Goal: Book appointment/travel/reservation

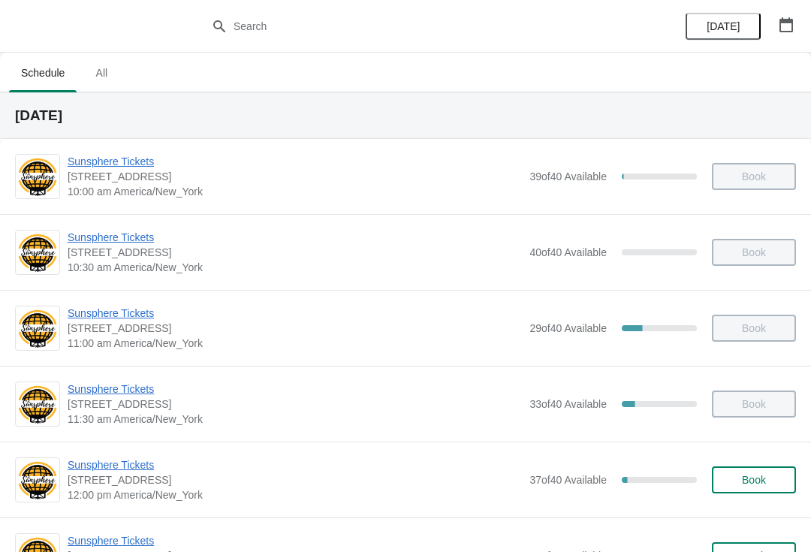
click at [747, 483] on span "Book" at bounding box center [754, 480] width 24 height 12
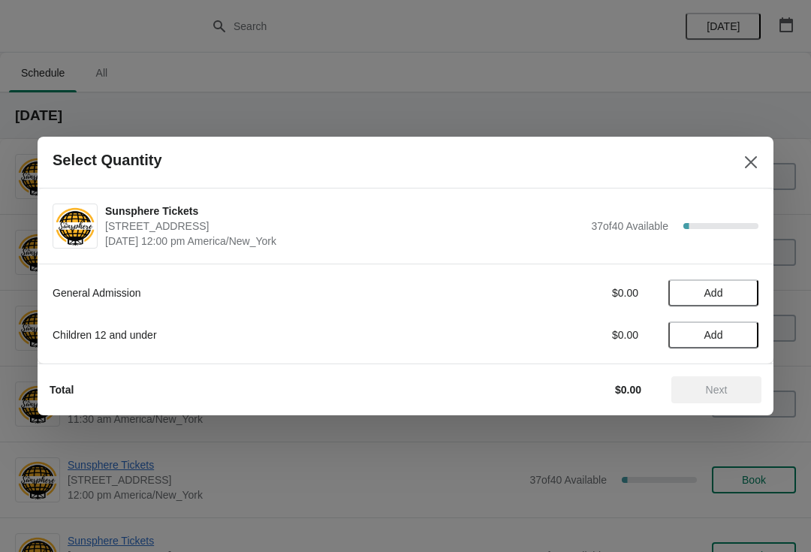
click at [745, 293] on span "Add" at bounding box center [713, 293] width 63 height 12
click at [707, 389] on span "Next" at bounding box center [717, 390] width 22 height 12
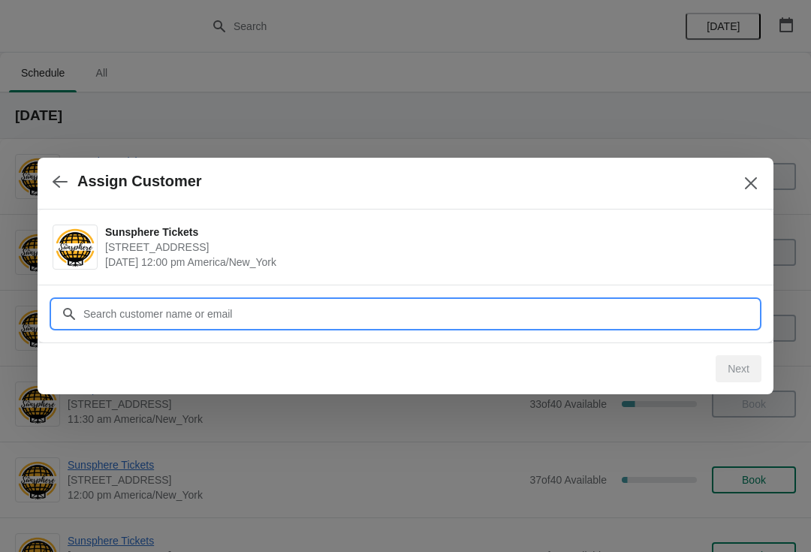
click at [629, 309] on input "Customer" at bounding box center [421, 313] width 676 height 27
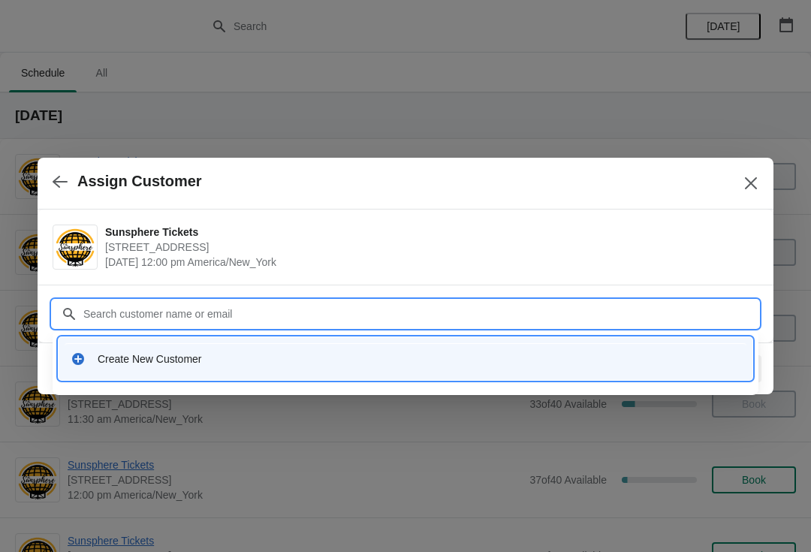
click at [279, 361] on div "Create New Customer" at bounding box center [419, 358] width 643 height 15
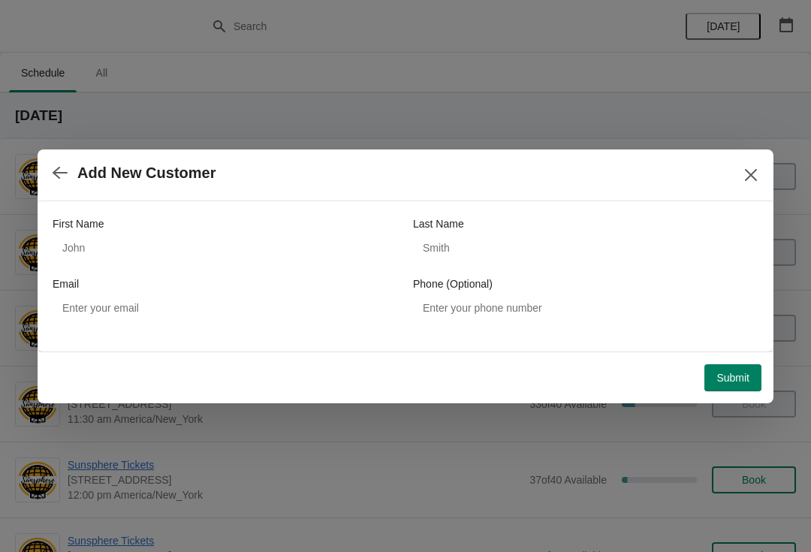
click at [182, 214] on div "First Name Last Name Email Phone (Optional)" at bounding box center [406, 268] width 706 height 135
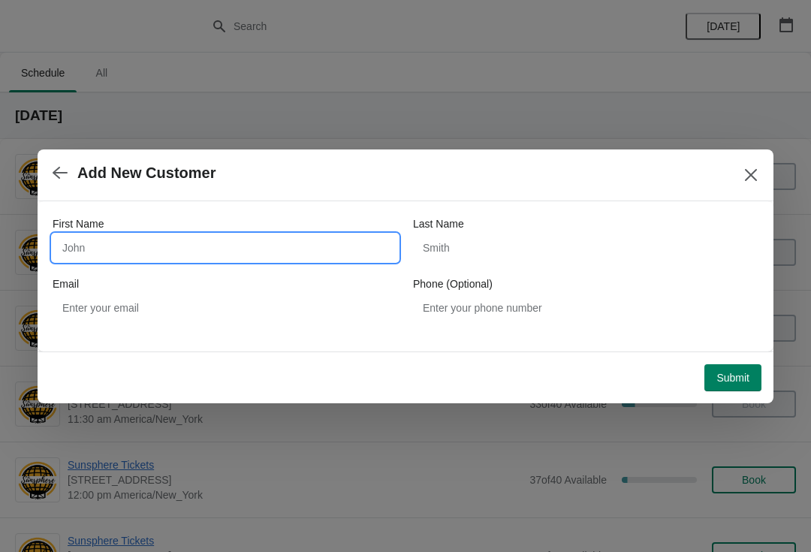
click at [152, 234] on input "First Name" at bounding box center [225, 247] width 345 height 27
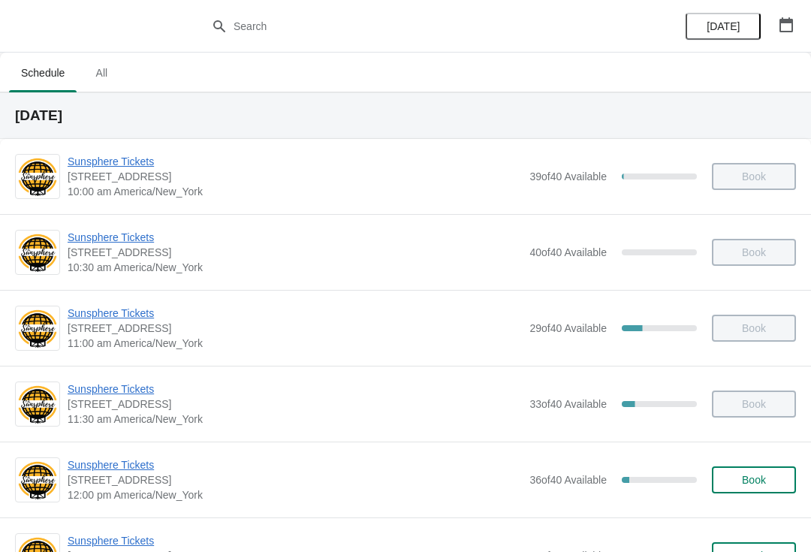
click at [737, 474] on span "Book" at bounding box center [753, 480] width 57 height 12
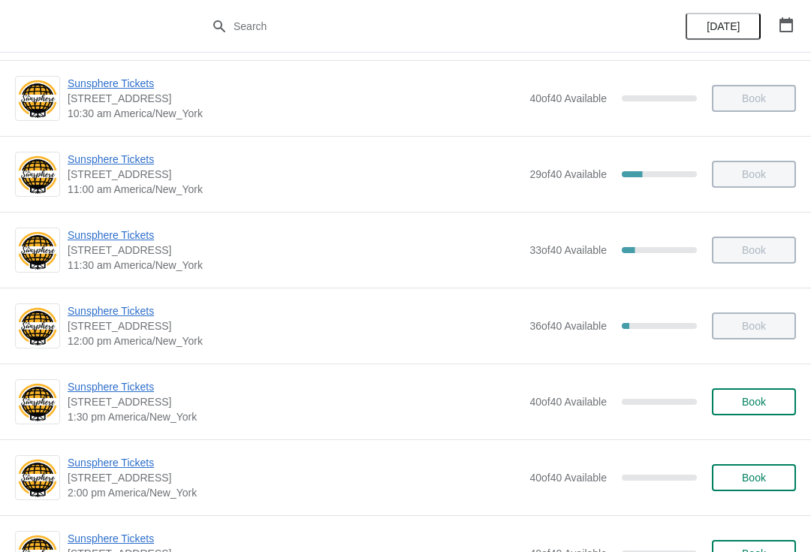
scroll to position [156, 0]
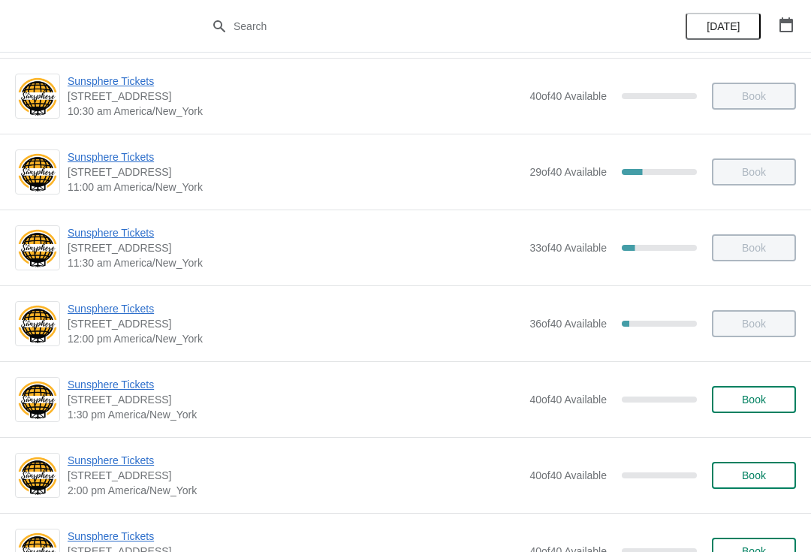
click at [743, 388] on button "Book" at bounding box center [754, 399] width 84 height 27
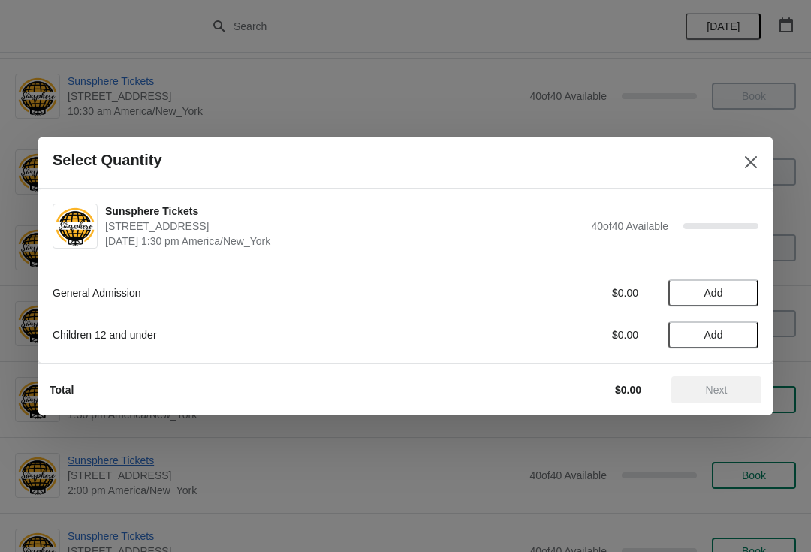
click at [736, 283] on button "Add" at bounding box center [713, 292] width 90 height 27
click at [746, 291] on icon at bounding box center [739, 293] width 16 height 16
click at [717, 386] on span "Next" at bounding box center [717, 390] width 22 height 12
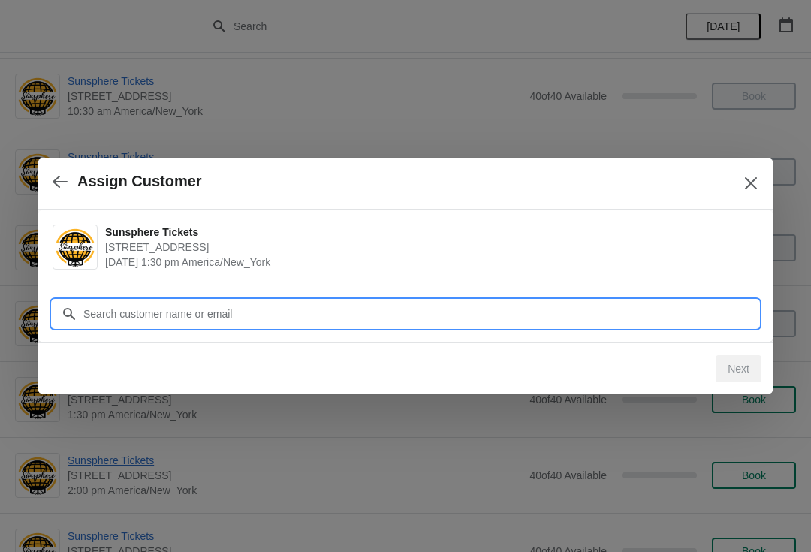
click at [656, 315] on input "Customer" at bounding box center [421, 313] width 676 height 27
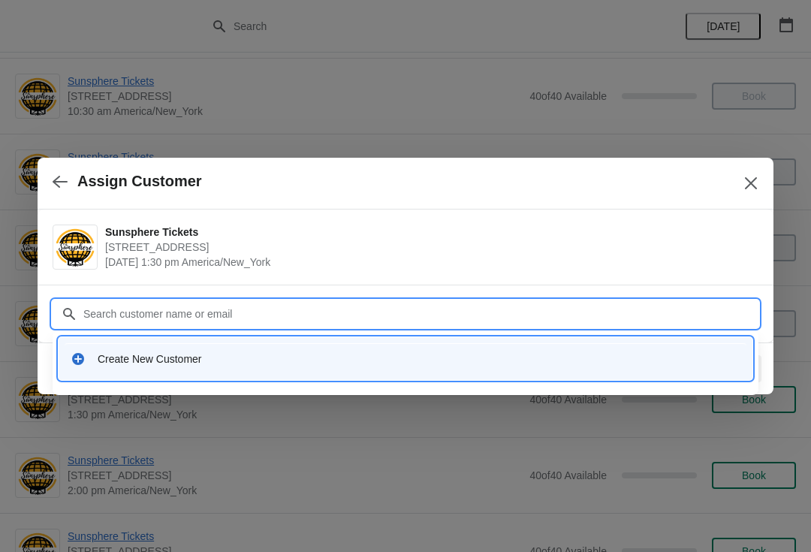
click at [394, 359] on div "Create New Customer" at bounding box center [419, 358] width 643 height 15
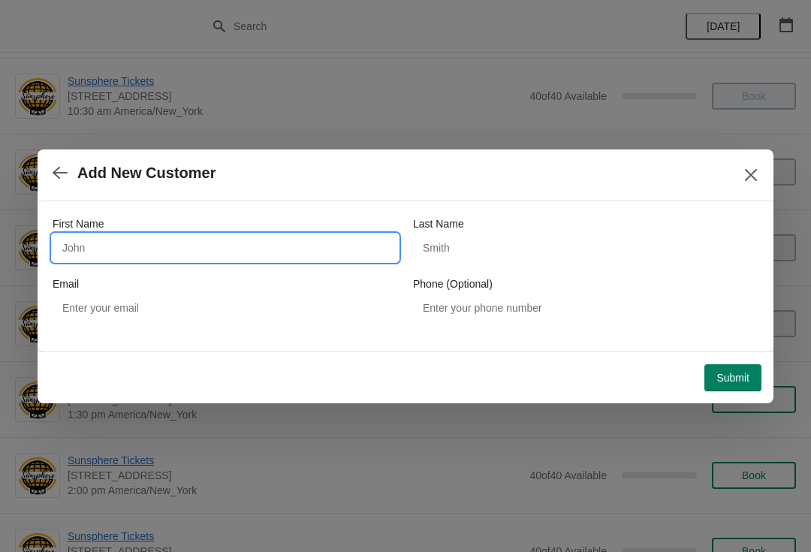
click at [205, 259] on input "First Name" at bounding box center [225, 247] width 345 height 27
type input "W"
click at [719, 367] on button "Submit" at bounding box center [732, 377] width 57 height 27
